Goal: Information Seeking & Learning: Learn about a topic

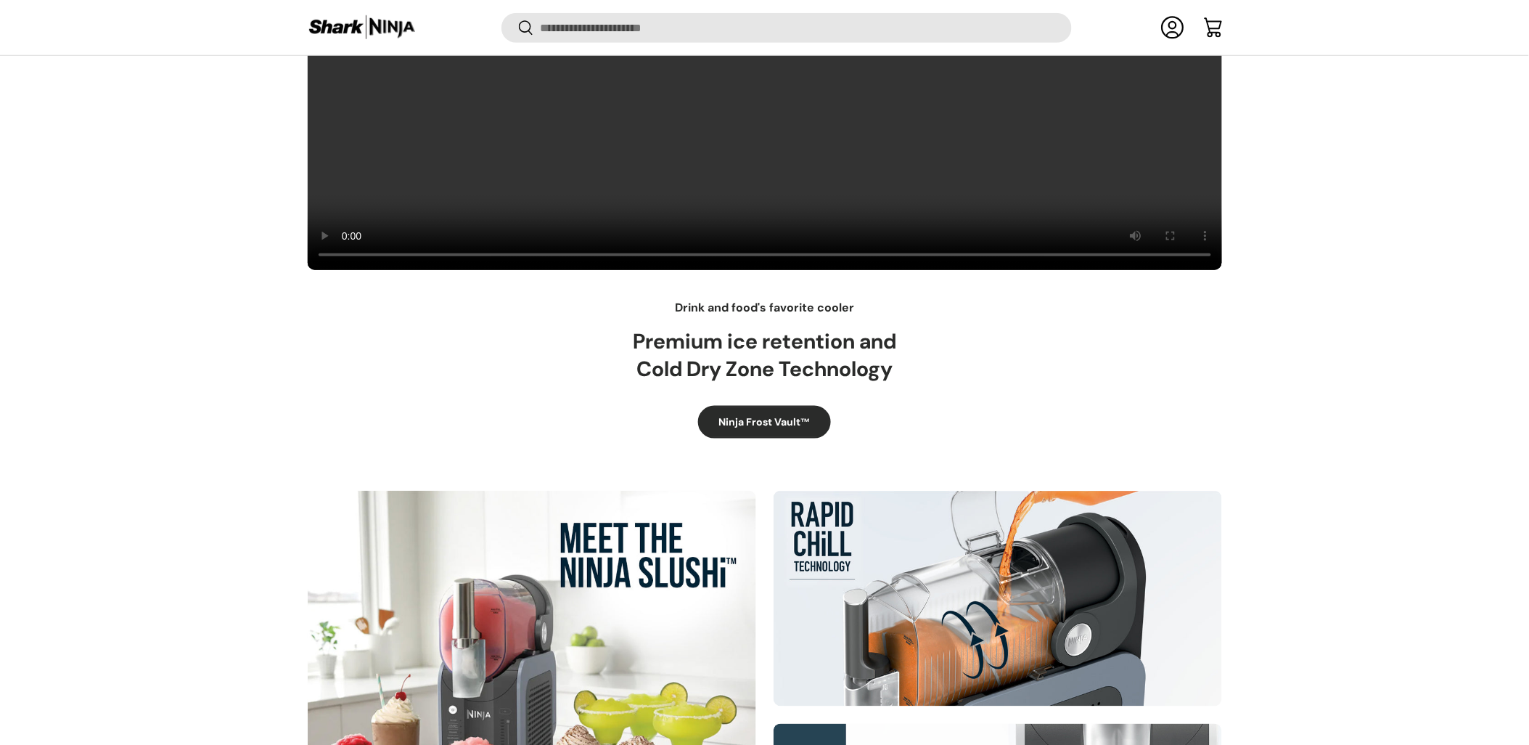
scroll to position [535, 0]
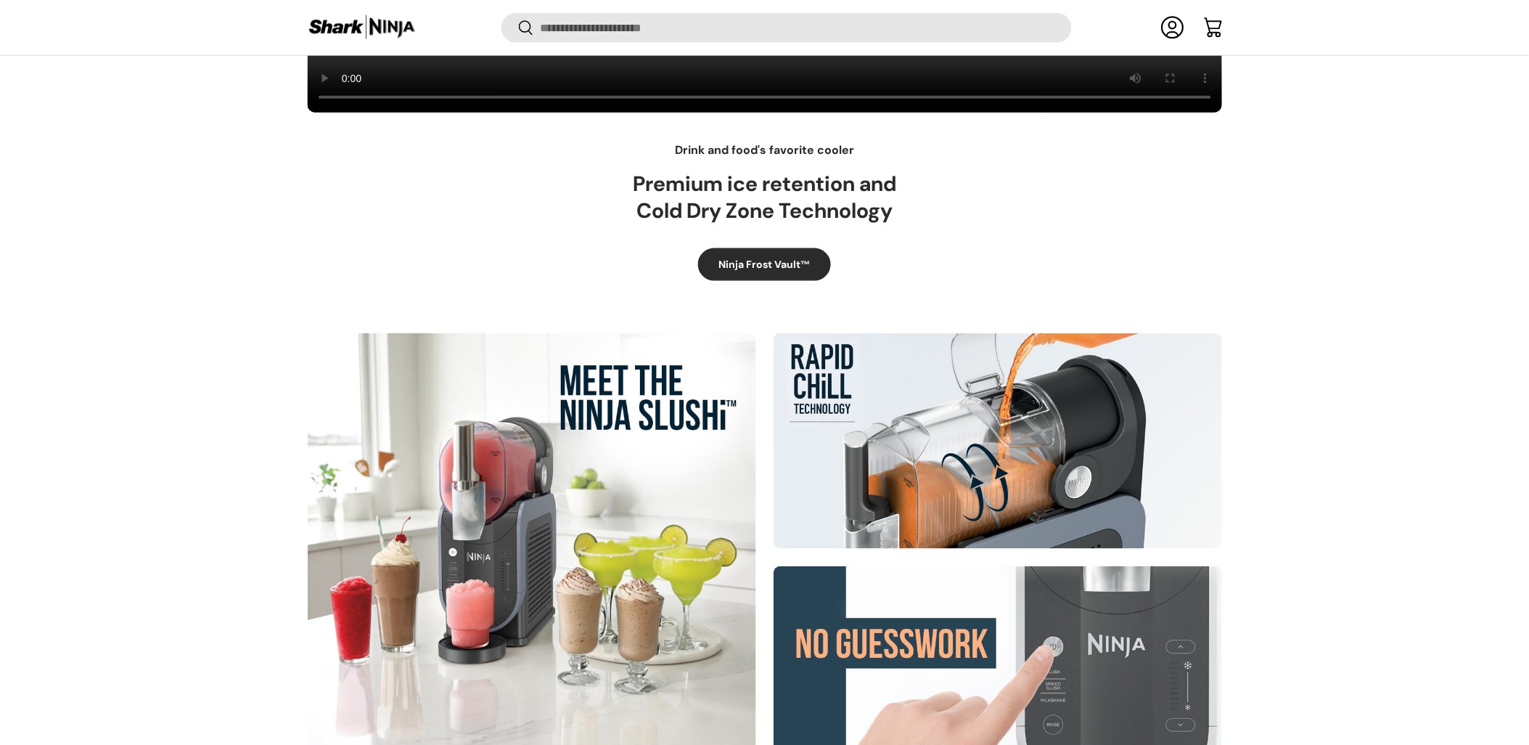
click at [532, 485] on div at bounding box center [532, 557] width 449 height 449
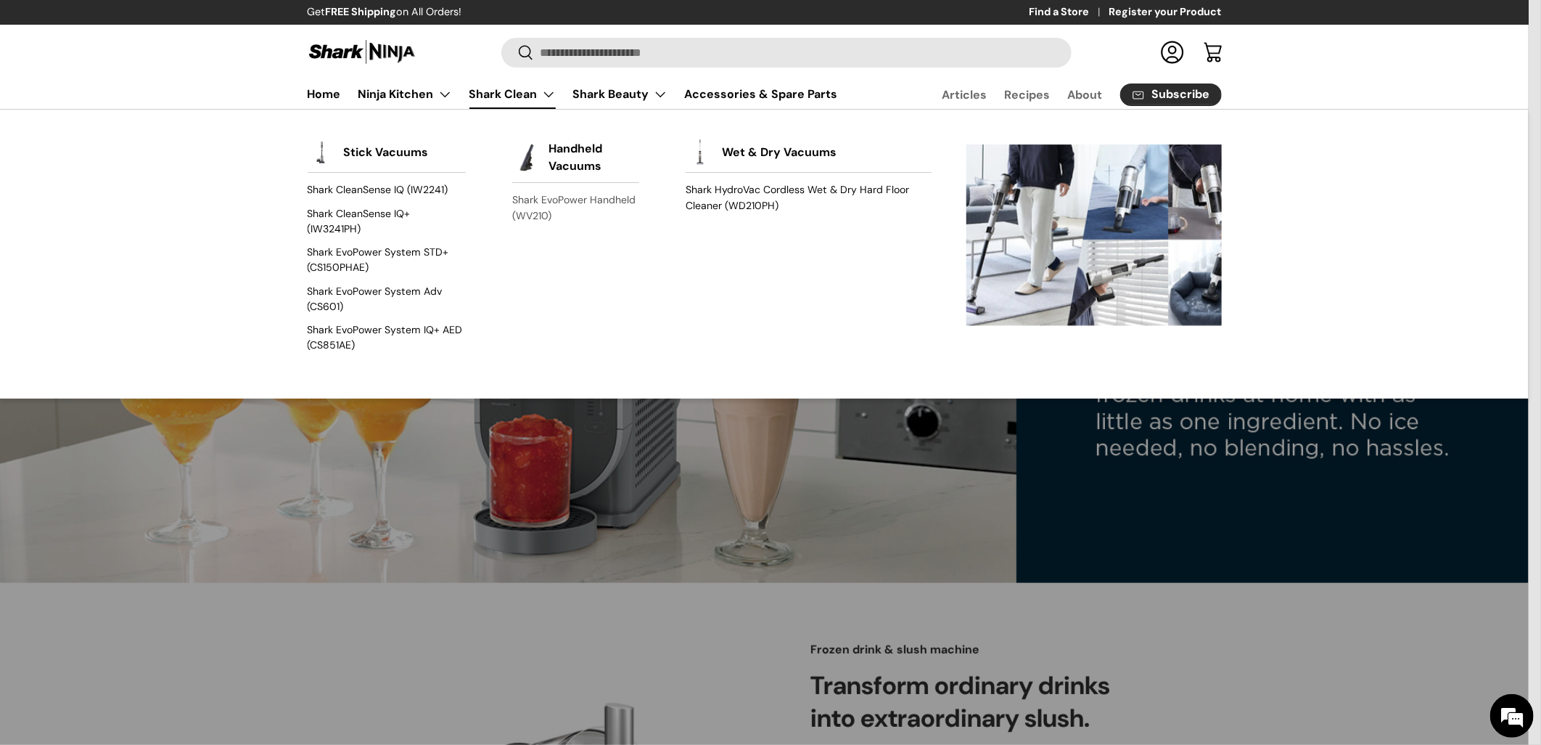
click at [591, 200] on link "Shark EvoPower Handheld (WV210)" at bounding box center [575, 208] width 127 height 38
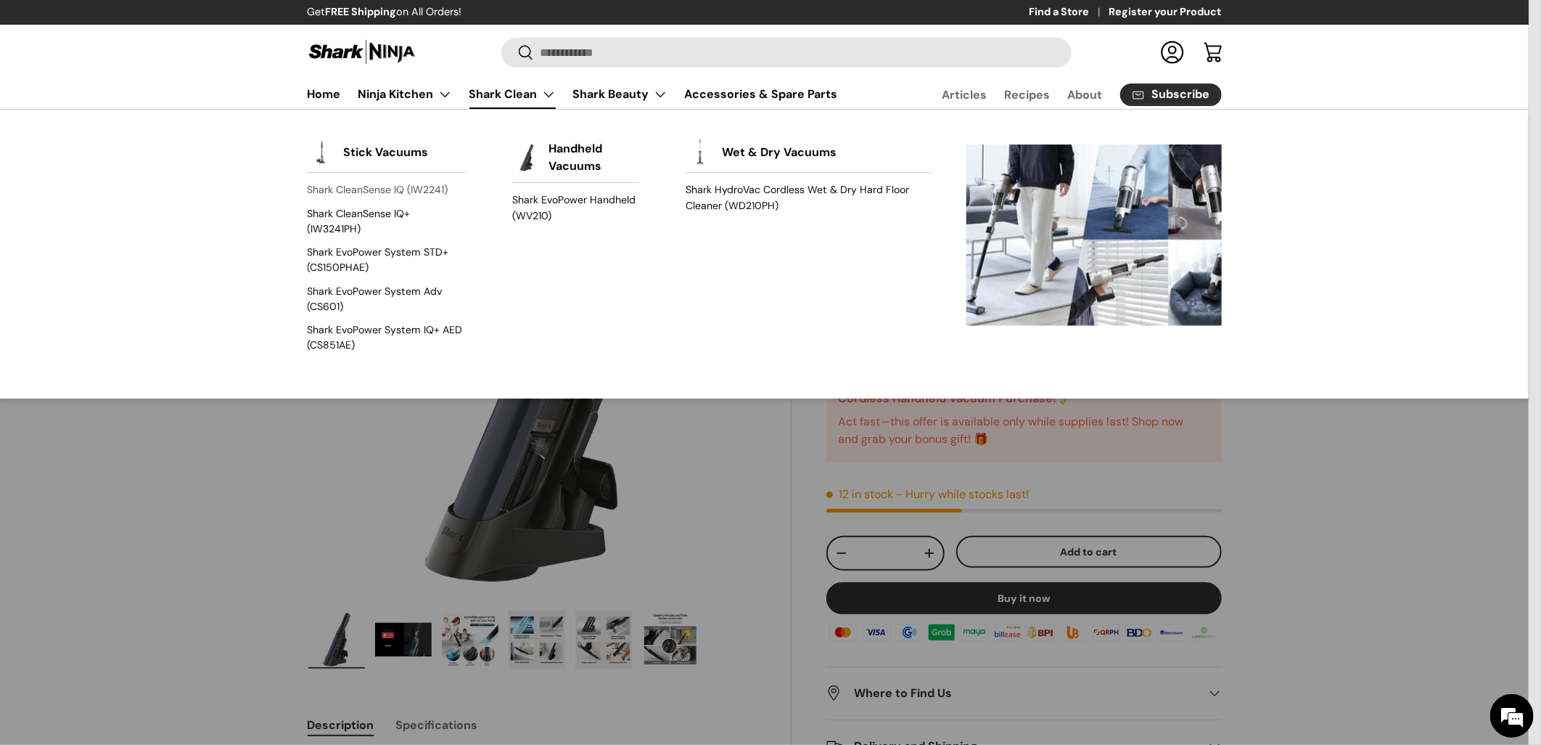
click at [367, 190] on link "Shark CleanSense IQ (IW2241)" at bounding box center [387, 190] width 158 height 23
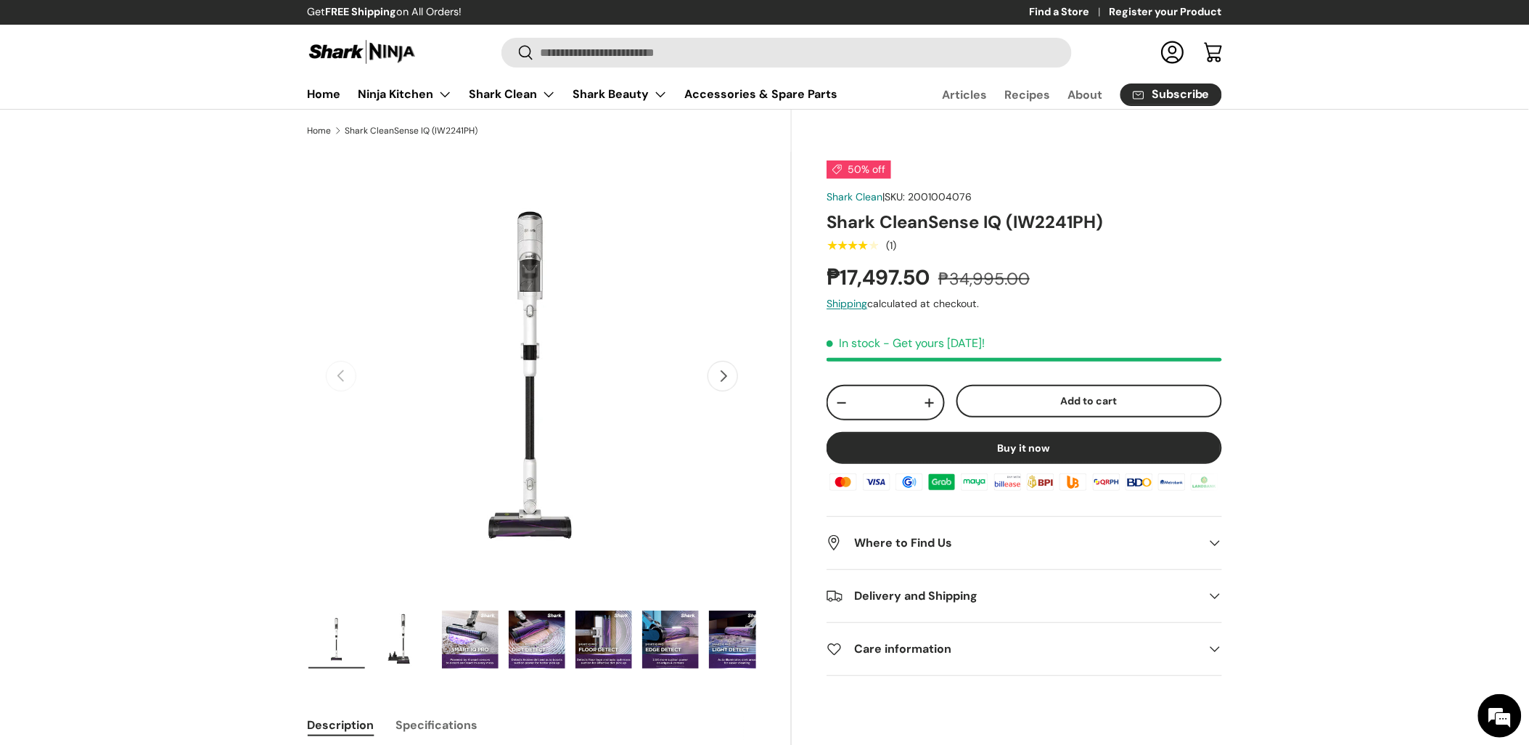
click at [343, 51] on img at bounding box center [362, 52] width 109 height 28
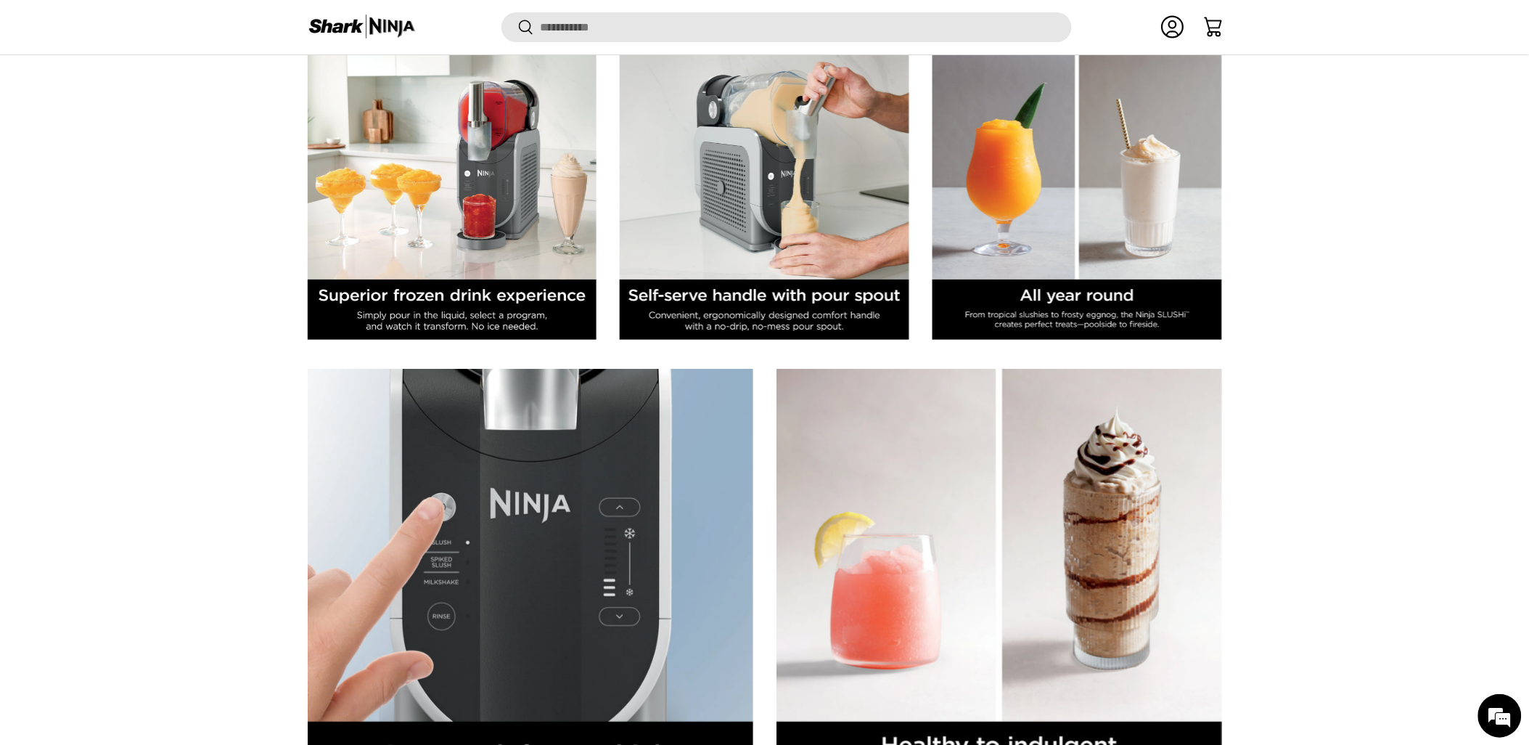
scroll to position [2269, 0]
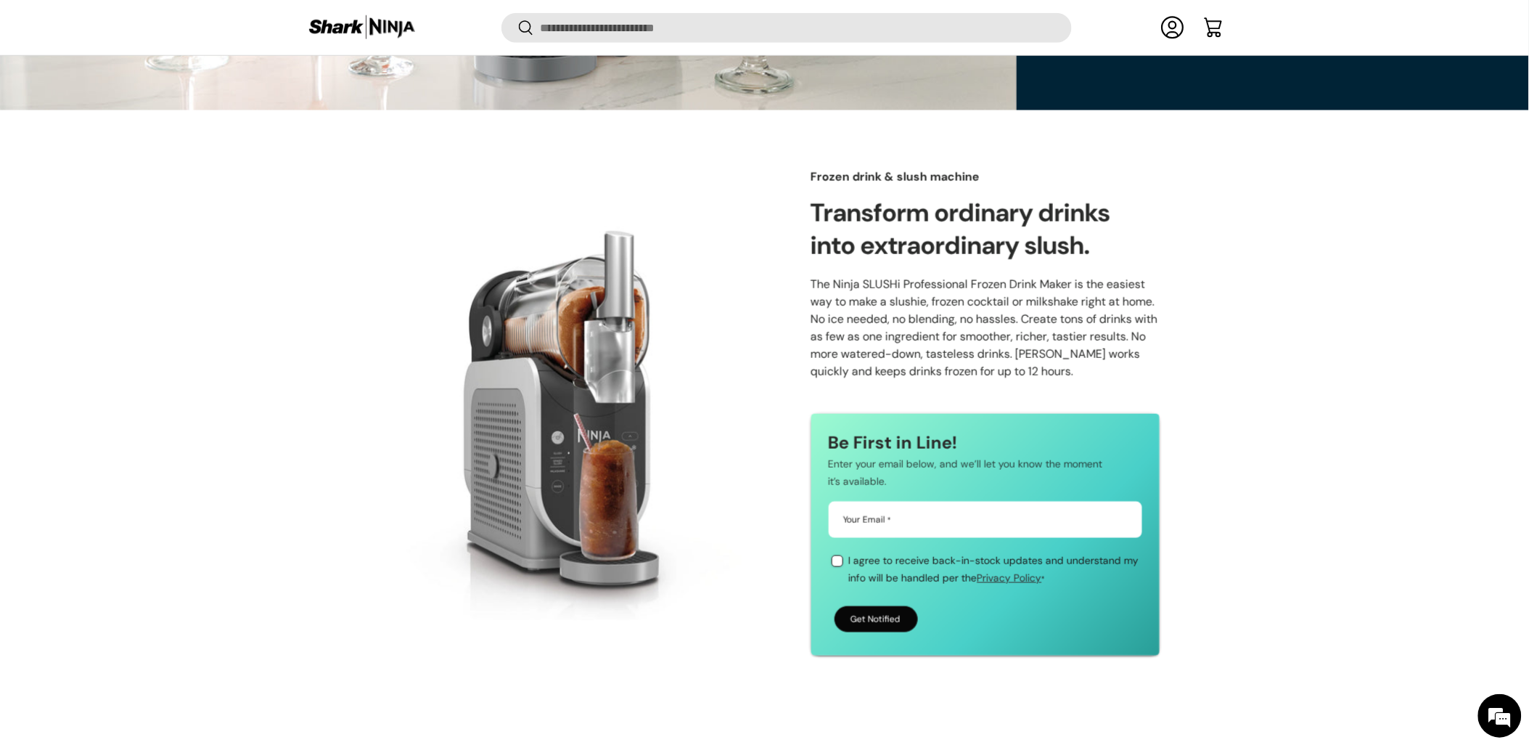
scroll to position [978, 0]
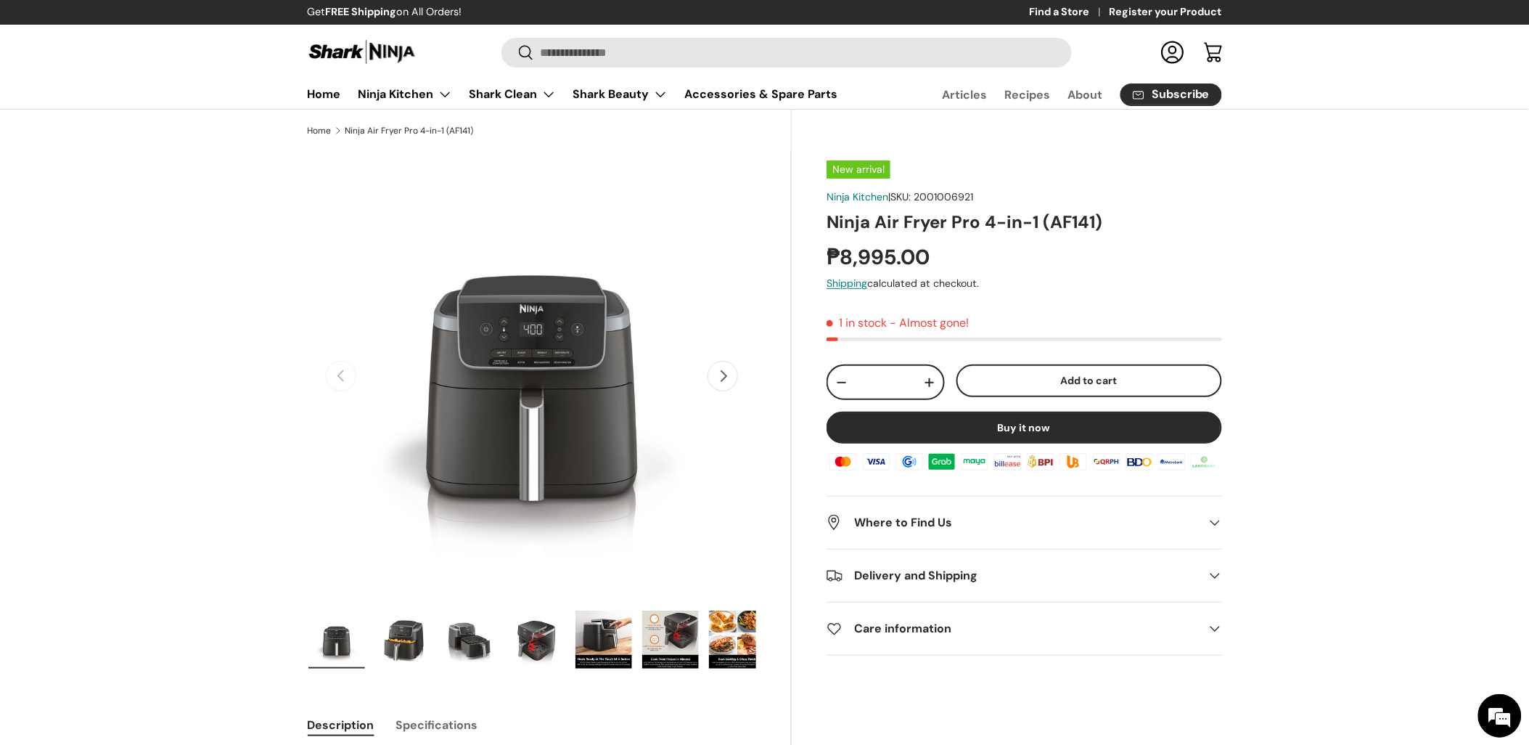
click at [726, 642] on img "Gallery Viewer" at bounding box center [737, 639] width 57 height 58
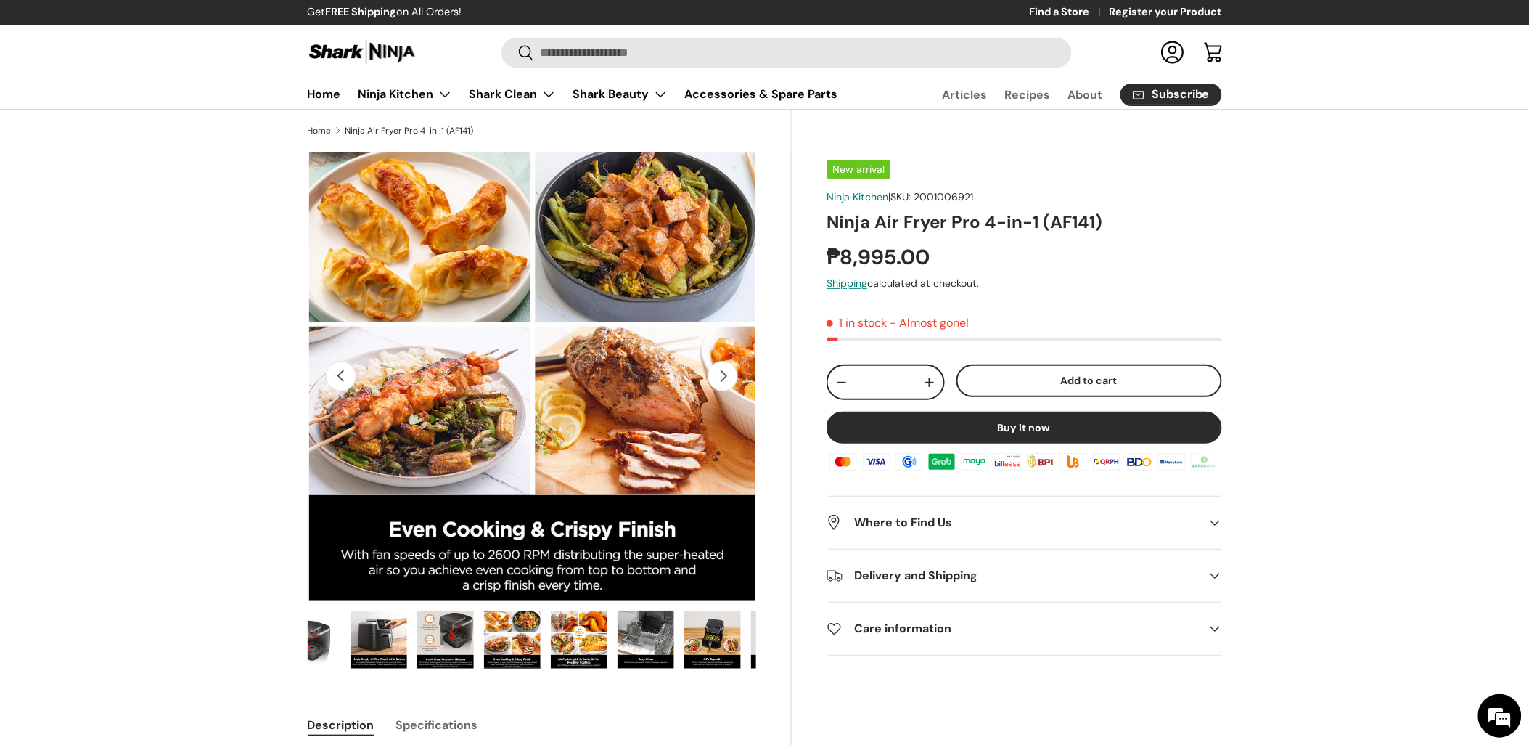
scroll to position [0, 277]
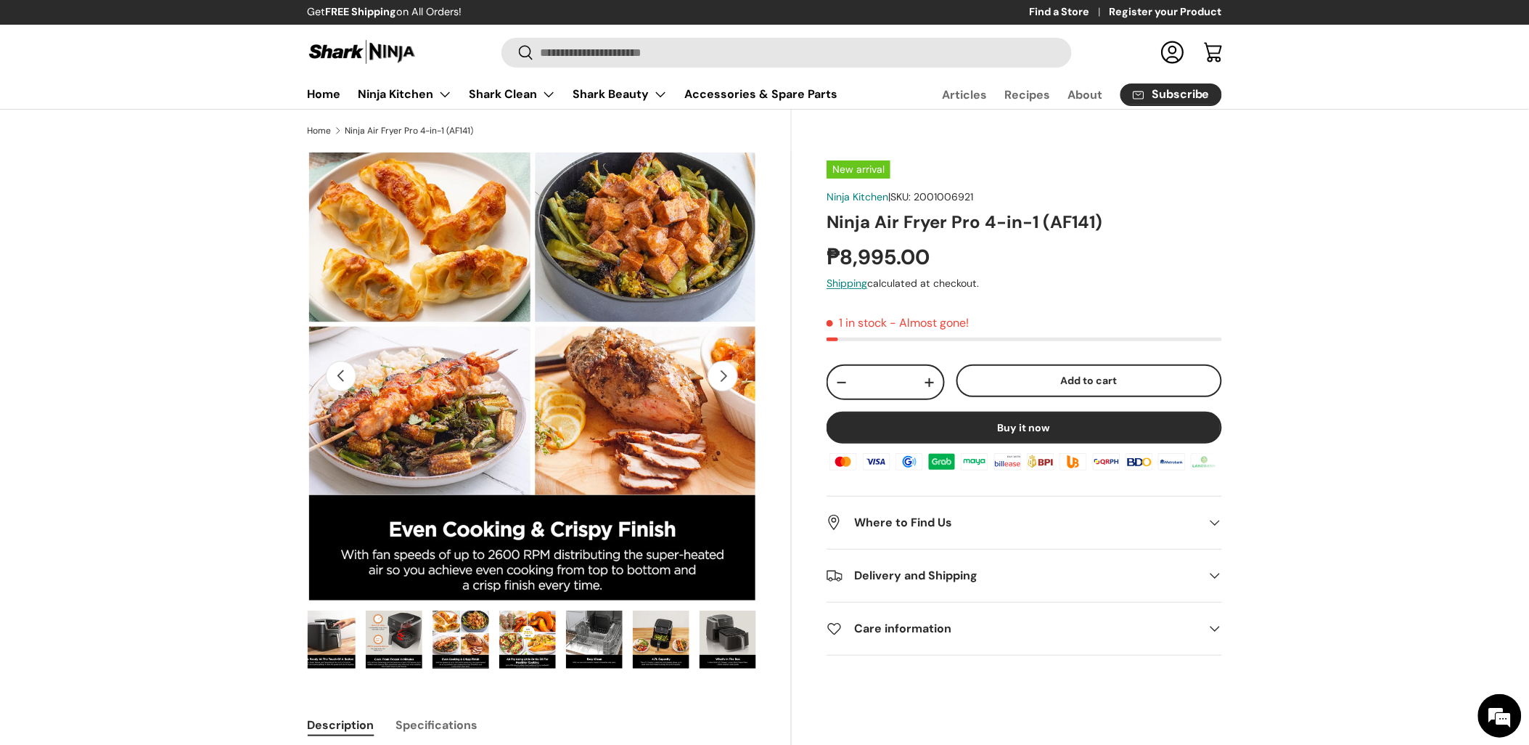
click at [726, 642] on img "Gallery Viewer" at bounding box center [728, 639] width 57 height 58
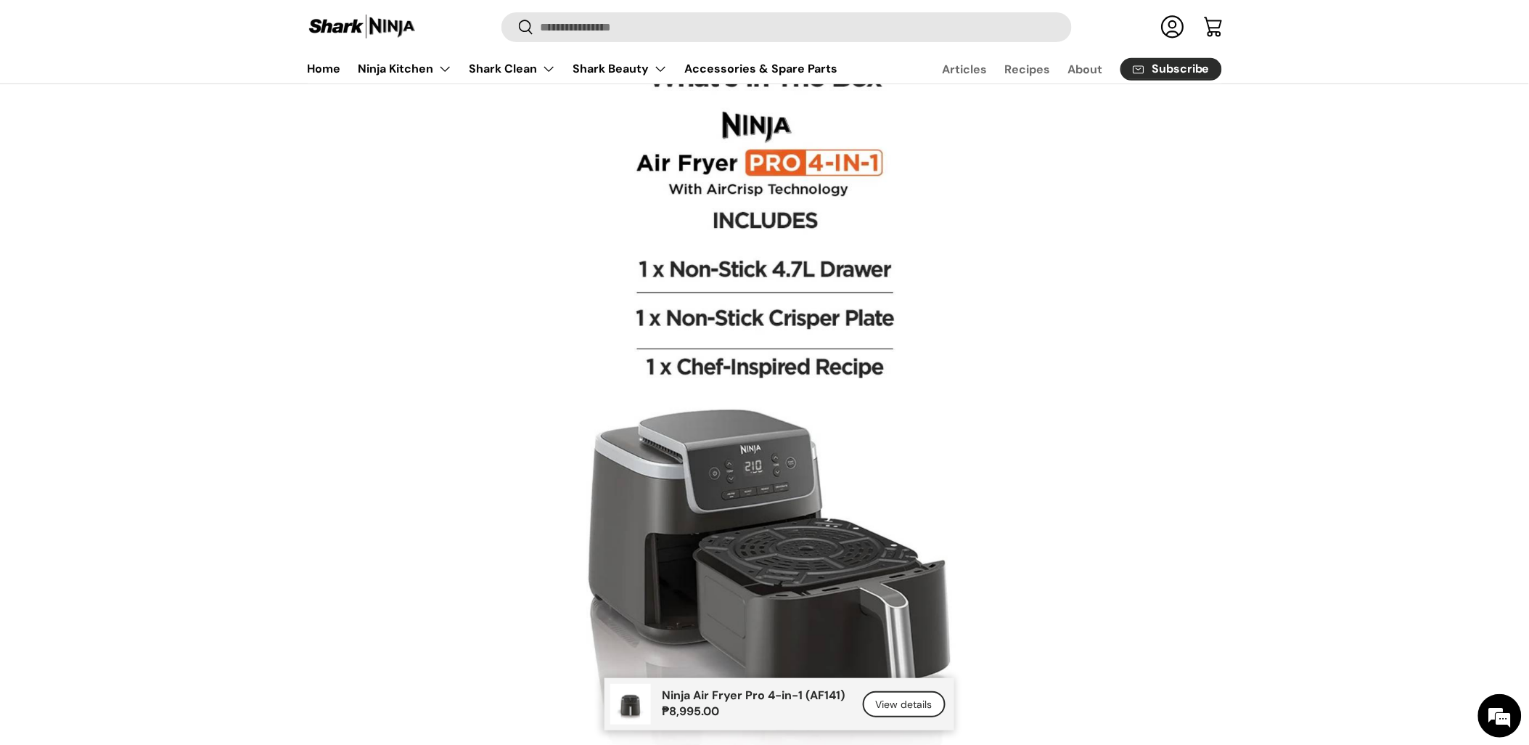
scroll to position [4032, 0]
